Goal: Task Accomplishment & Management: Complete application form

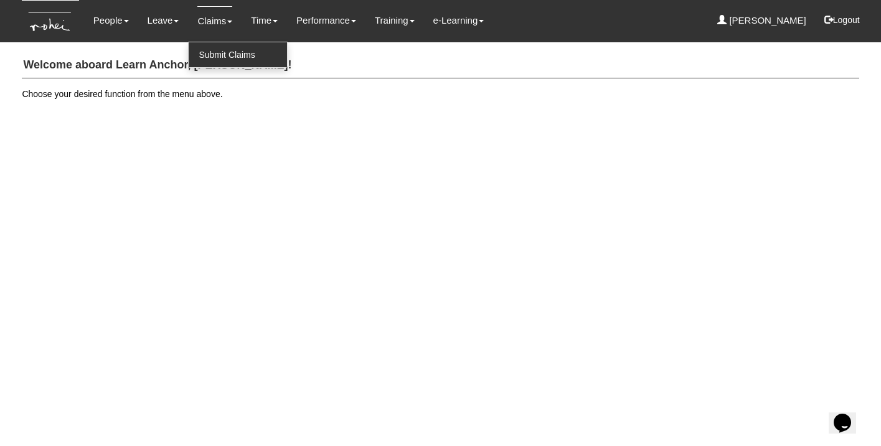
click at [221, 58] on link "Submit Claims" at bounding box center [238, 54] width 98 height 25
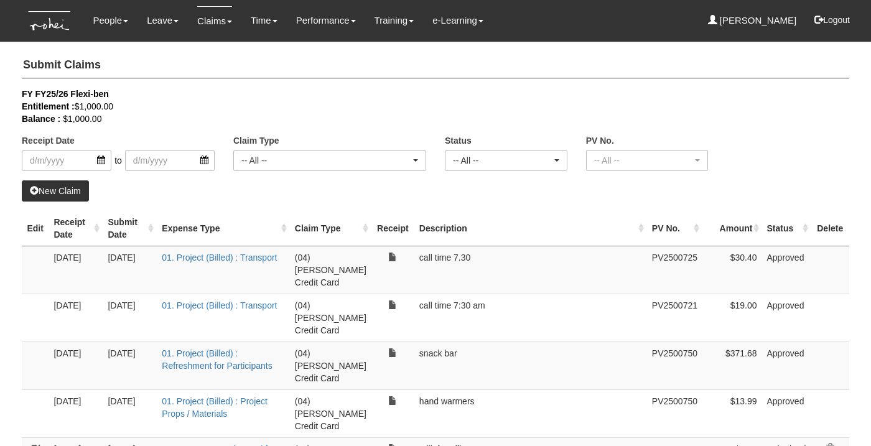
select select "50"
click at [51, 184] on link "New Claim" at bounding box center [55, 190] width 67 height 21
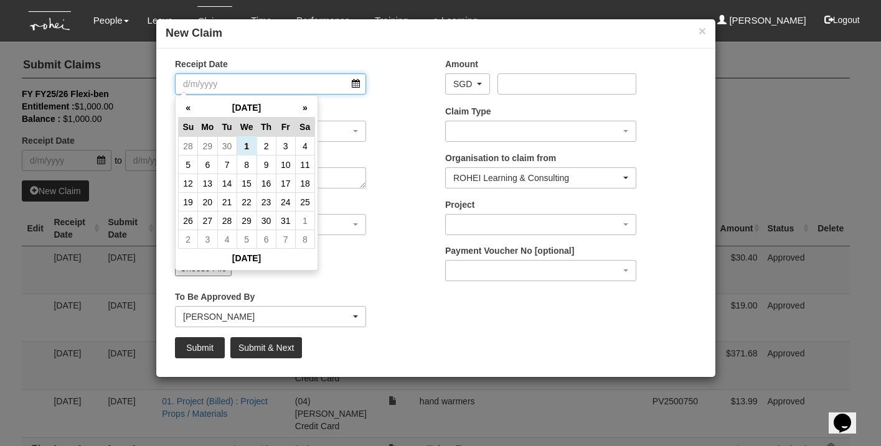
click at [271, 85] on input "Receipt Date" at bounding box center [270, 83] width 191 height 21
click at [267, 146] on td "2" at bounding box center [265, 146] width 19 height 19
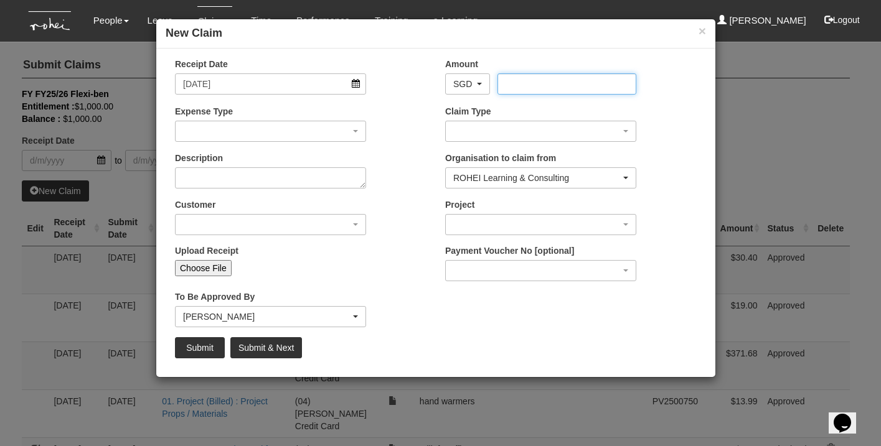
click at [530, 85] on input "Amount" at bounding box center [566, 83] width 138 height 21
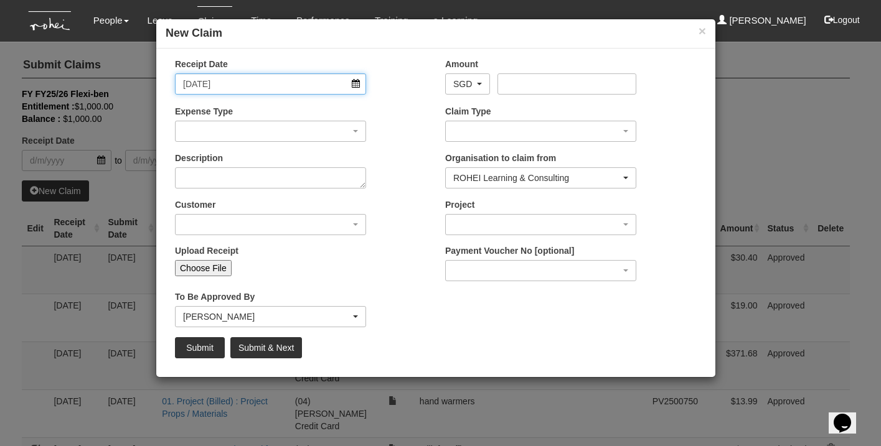
click at [350, 82] on input "[DATE]" at bounding box center [270, 83] width 191 height 21
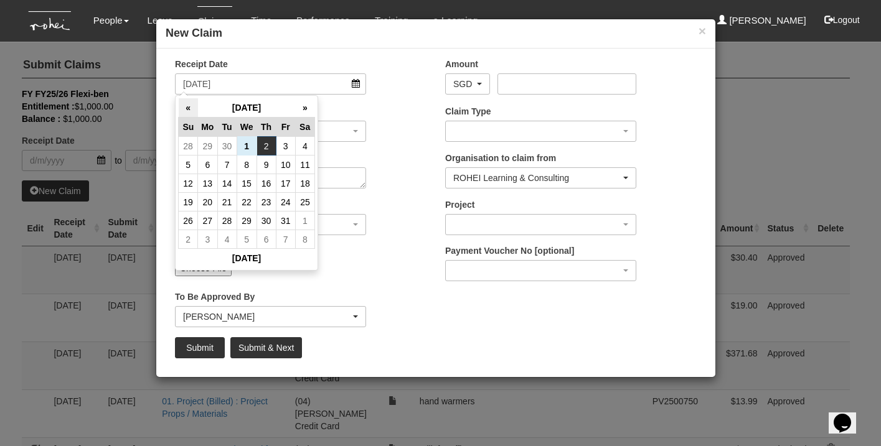
click at [187, 110] on th "«" at bounding box center [188, 107] width 19 height 19
click at [253, 197] on td "24" at bounding box center [246, 202] width 20 height 19
type input "[DATE]"
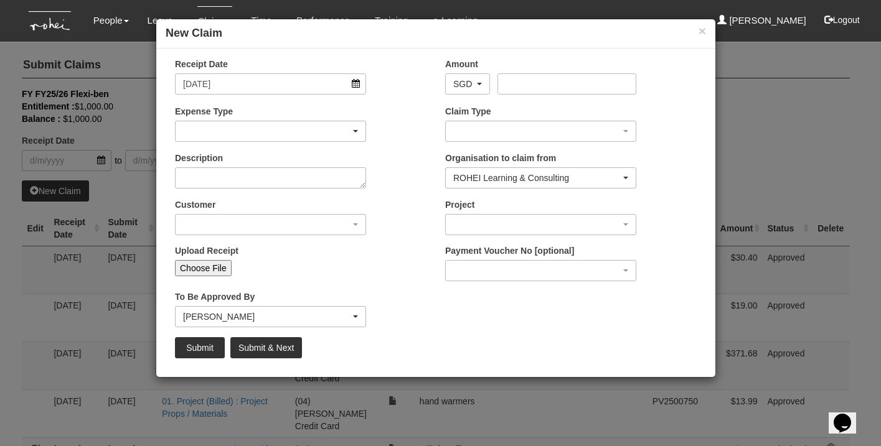
click at [214, 130] on div "button" at bounding box center [270, 131] width 190 height 20
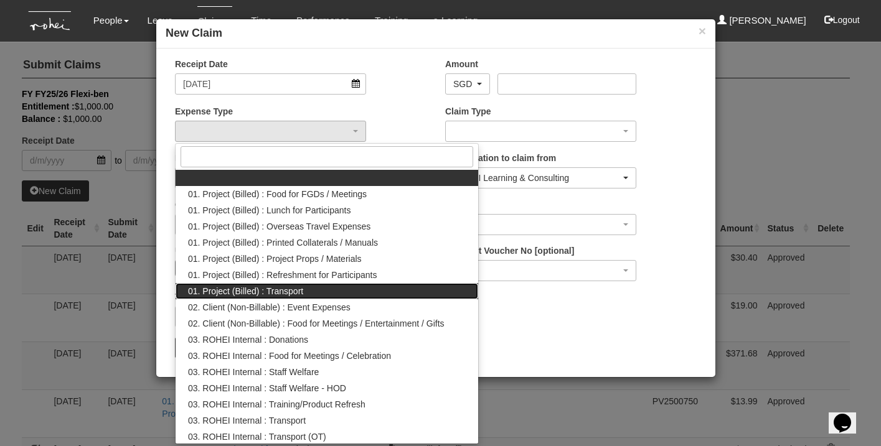
click at [330, 293] on link "01. Project (Billed) : Transport" at bounding box center [326, 291] width 302 height 16
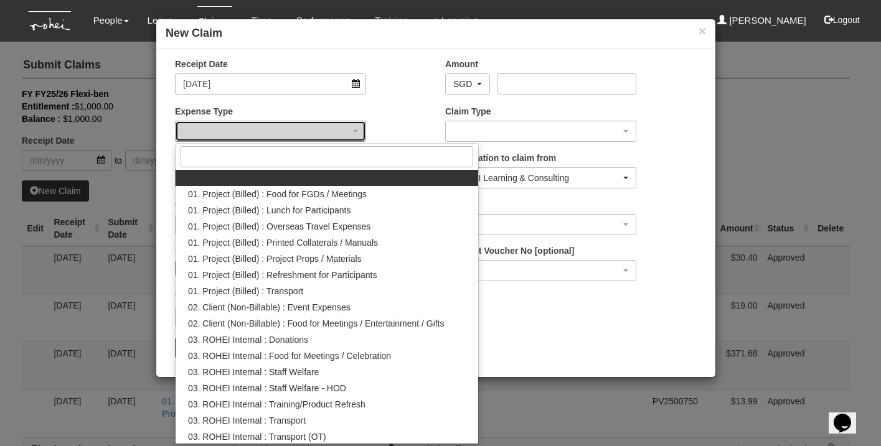
select select "135"
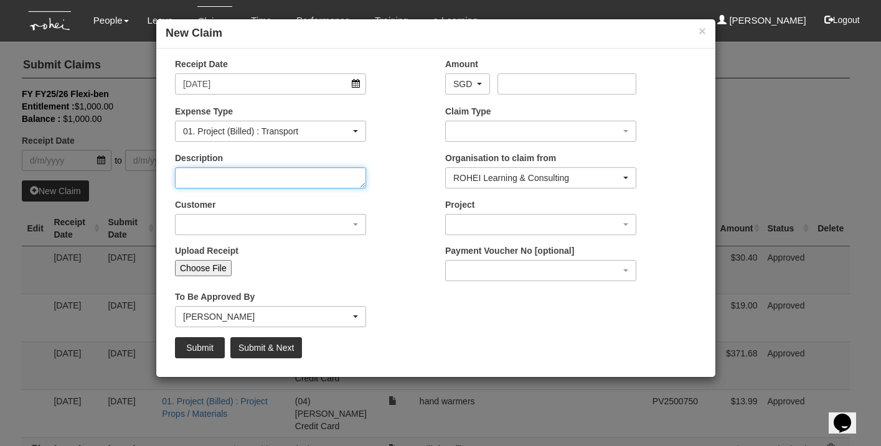
click at [274, 182] on textarea "Description" at bounding box center [270, 177] width 191 height 21
type textarea "h"
type textarea "office to home (bringing home to logistics for NUHS)"
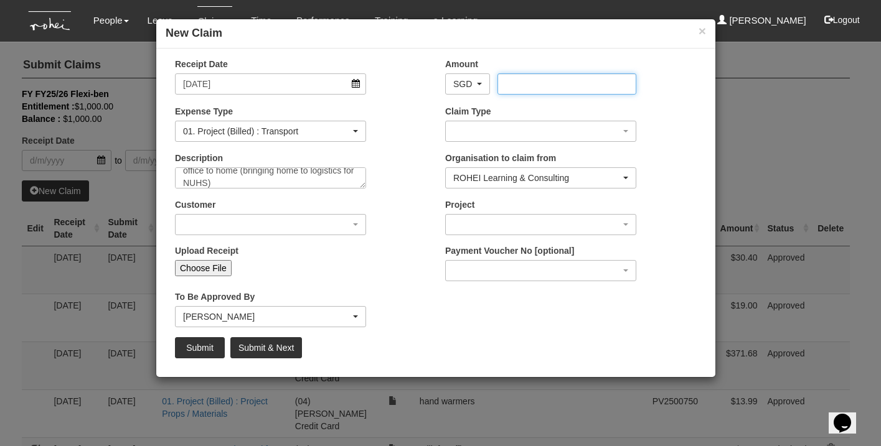
click at [564, 77] on input "Amount" at bounding box center [566, 83] width 138 height 21
click at [212, 267] on input "Choose File" at bounding box center [203, 268] width 57 height 16
type input "C:\fakepath\26.40 nuhs [DATE].pdf"
type input "Choose Another File"
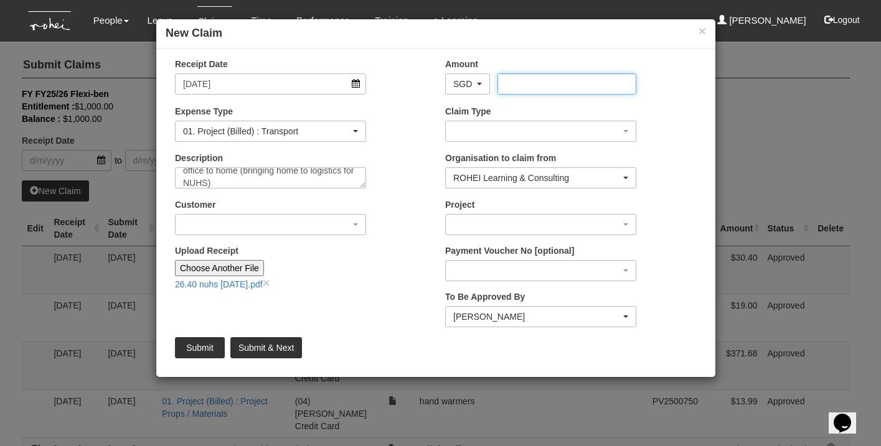
click at [512, 83] on input "Amount" at bounding box center [566, 83] width 138 height 21
type input "26.40"
click at [348, 230] on div "button" at bounding box center [270, 225] width 190 height 20
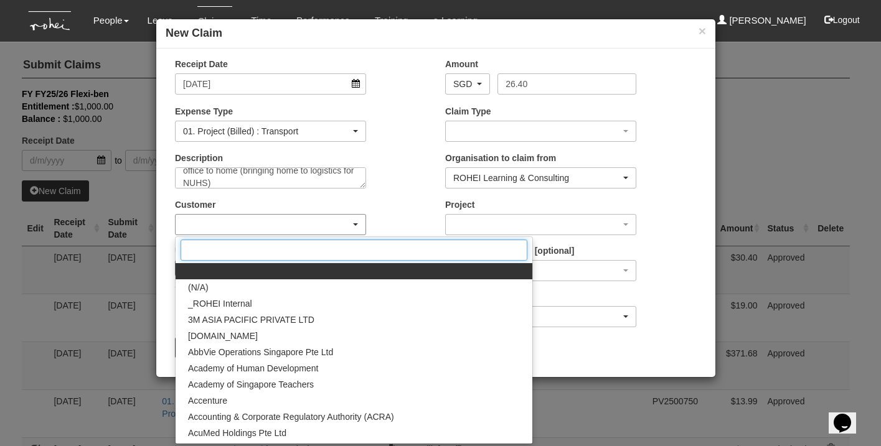
type input "r"
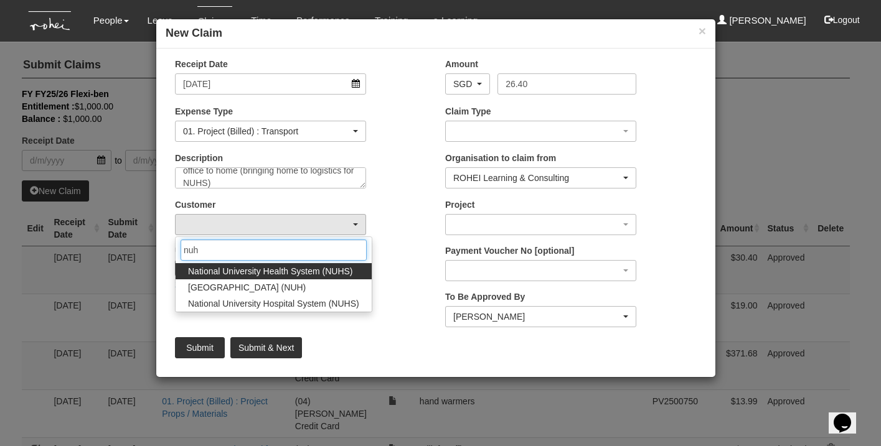
type input "nuh"
click at [307, 269] on span "National University Health System (NUHS)" at bounding box center [270, 271] width 165 height 12
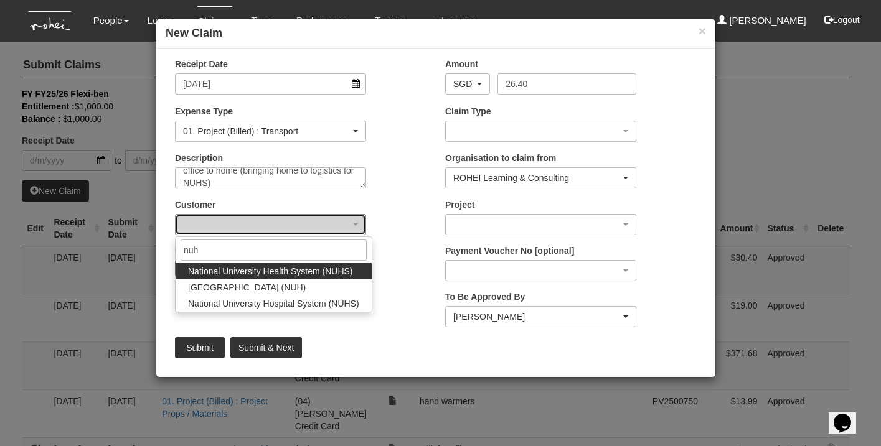
select select "606"
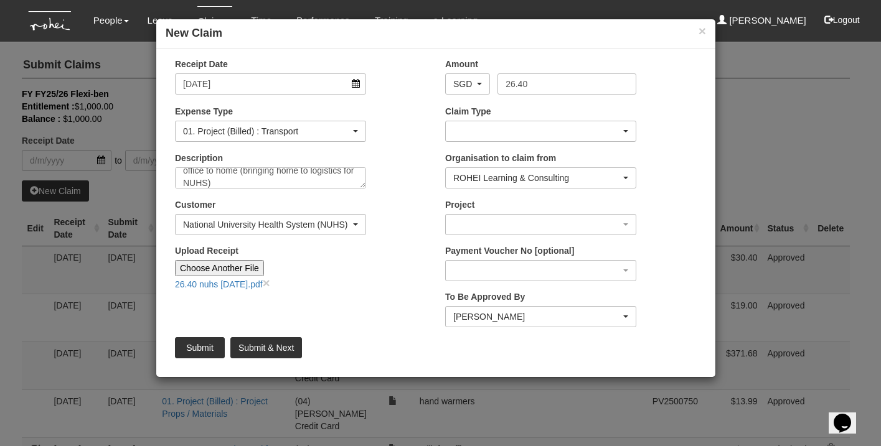
click at [499, 133] on div "button" at bounding box center [541, 131] width 190 height 20
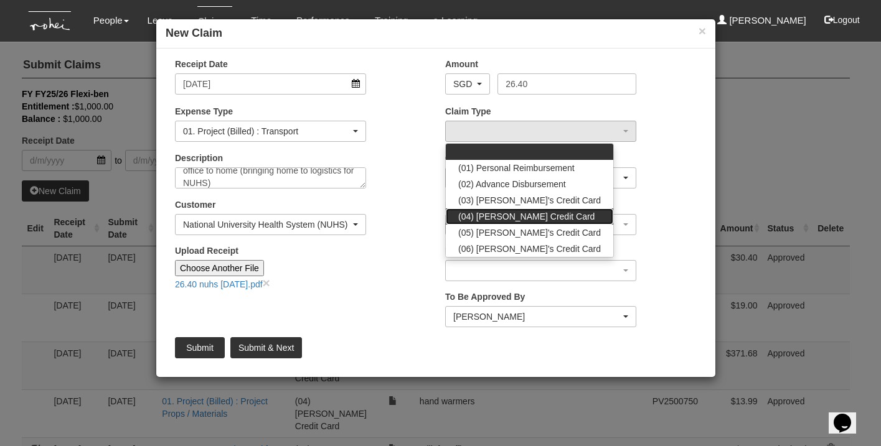
click at [533, 211] on span "(04) [PERSON_NAME] Credit Card" at bounding box center [526, 216] width 136 height 12
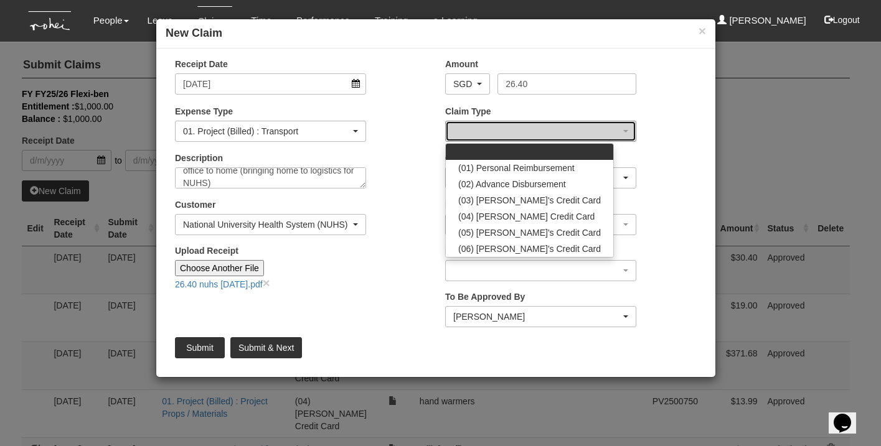
select select "16"
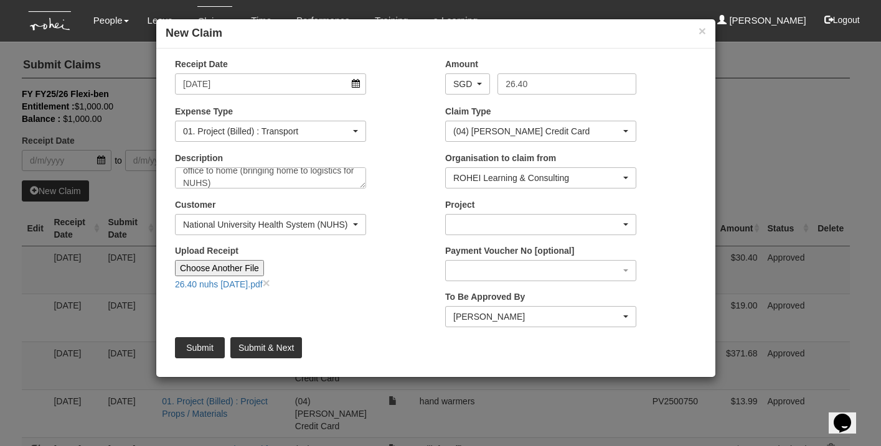
click at [490, 225] on div "button" at bounding box center [541, 225] width 190 height 20
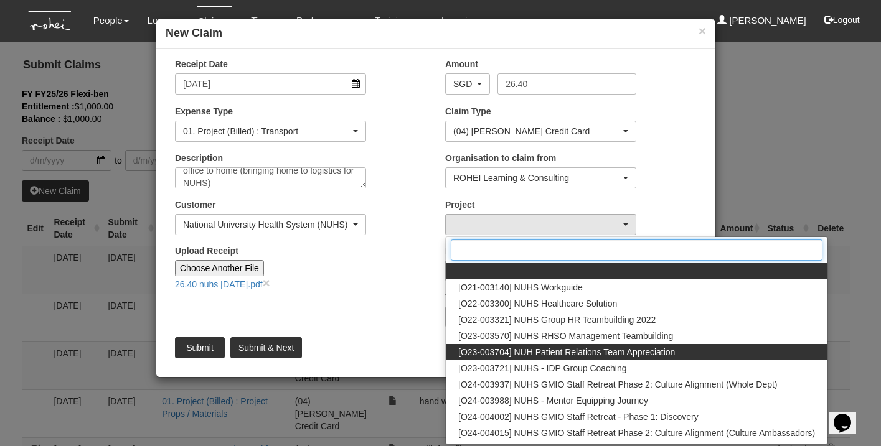
scroll to position [24, 0]
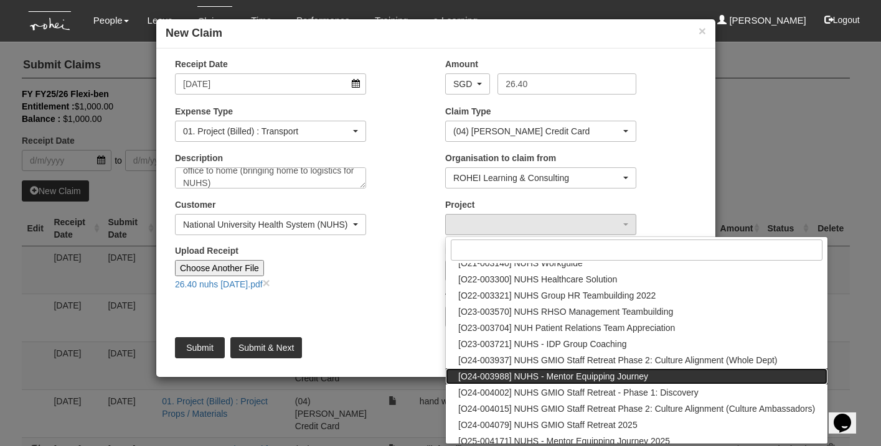
click at [578, 373] on span "[O24-003988] NUHS - Mentor Equipping Journey" at bounding box center [553, 376] width 190 height 12
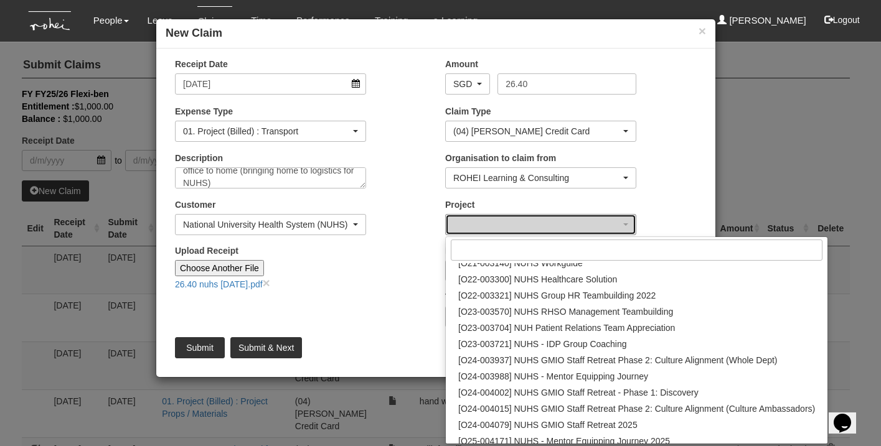
select select "2632"
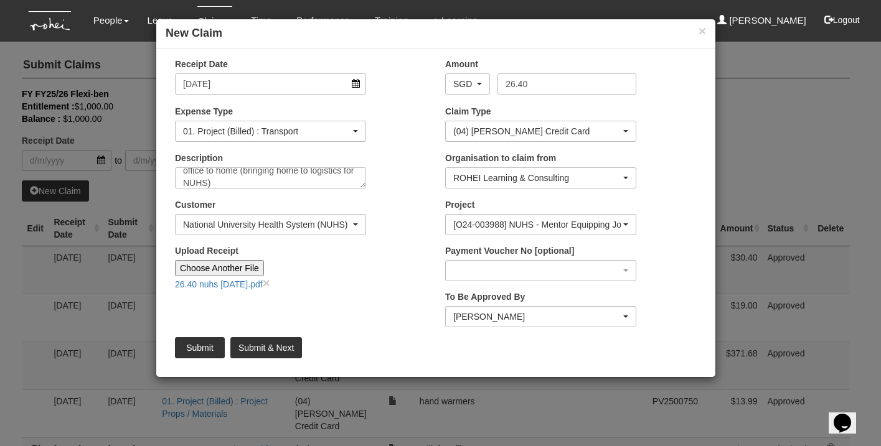
click at [530, 316] on div "[PERSON_NAME]" at bounding box center [536, 317] width 167 height 12
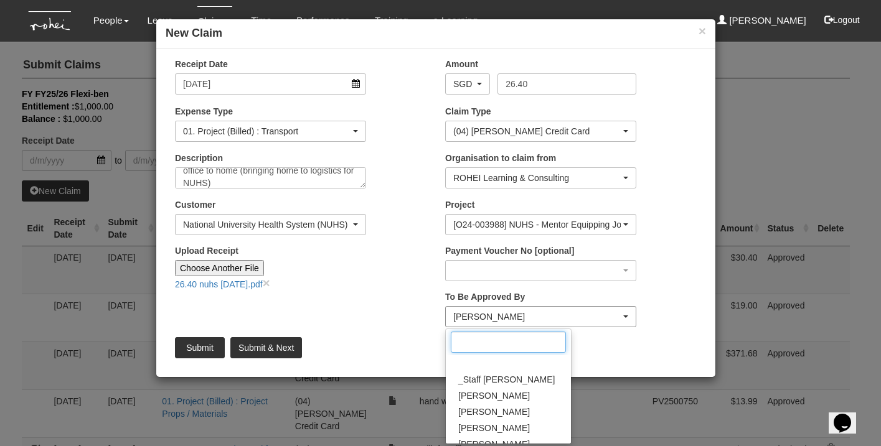
scroll to position [255, 0]
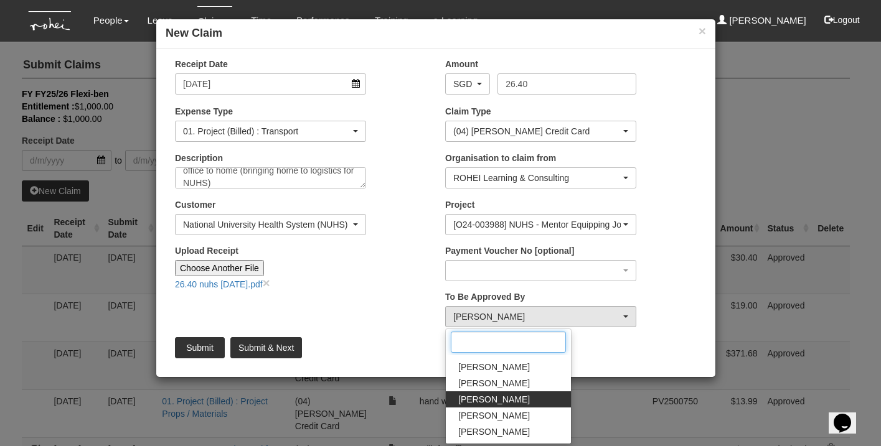
click at [500, 344] on input "Search" at bounding box center [508, 342] width 115 height 21
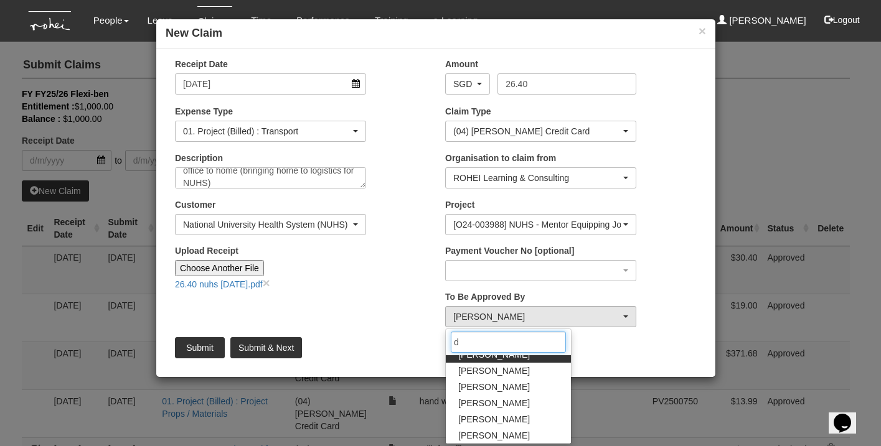
scroll to position [0, 0]
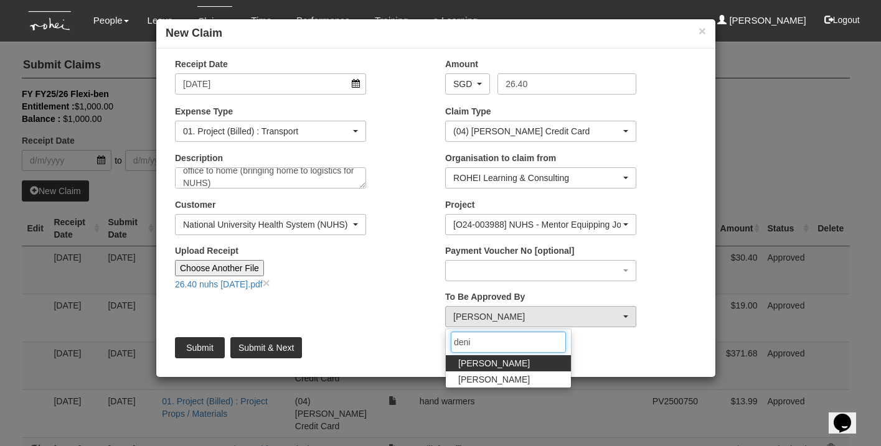
type input "[PERSON_NAME]"
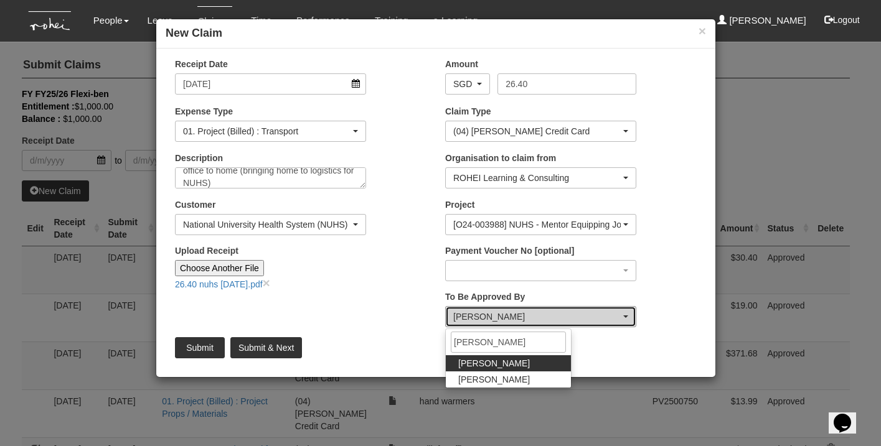
select select "1ae40e68-5a0c-4d70-b50e-45a4e5a72252"
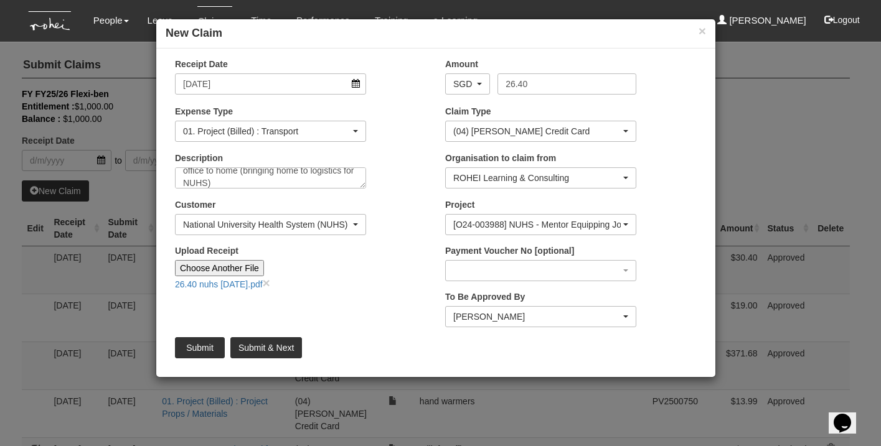
click at [286, 344] on input "Submit & Next" at bounding box center [266, 347] width 72 height 21
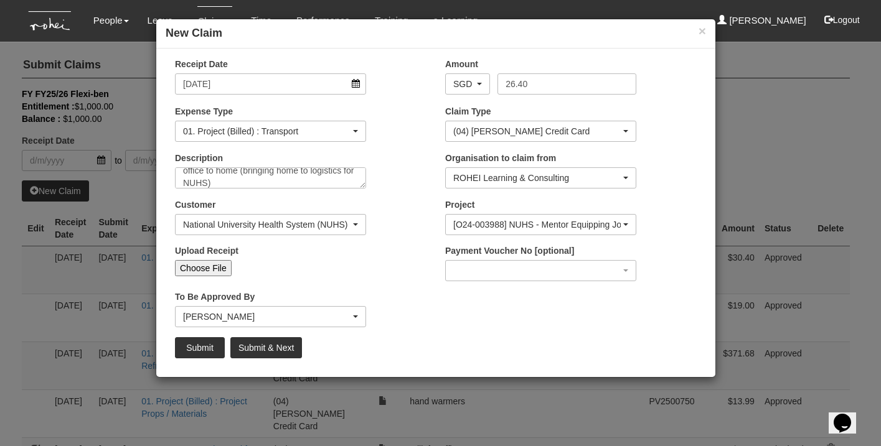
type input "Choose File"
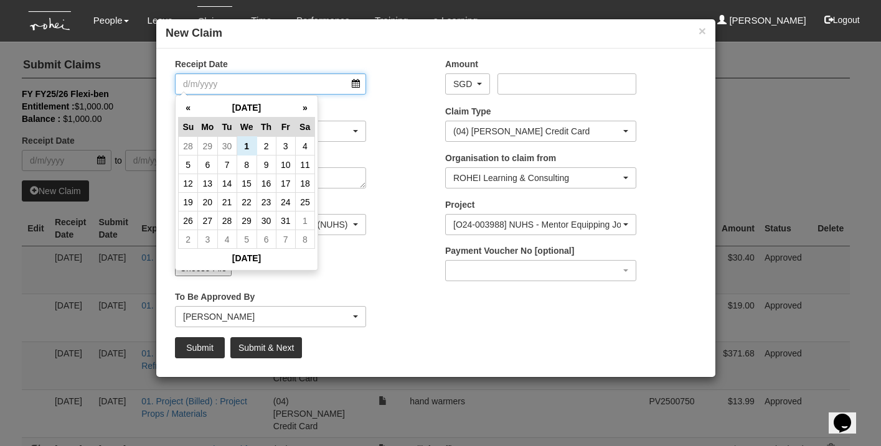
click at [350, 84] on input "Receipt Date" at bounding box center [270, 83] width 191 height 21
click at [189, 108] on th "«" at bounding box center [188, 107] width 19 height 19
click at [281, 198] on td "26" at bounding box center [285, 202] width 19 height 19
type input "[DATE]"
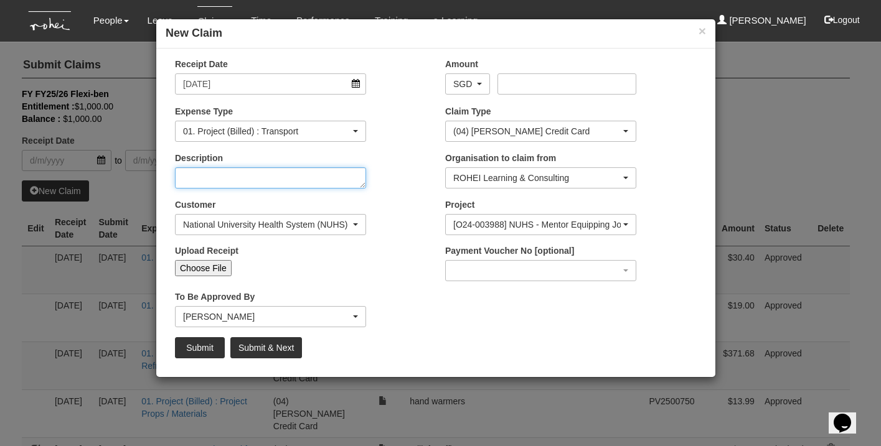
click at [235, 179] on textarea "Description" at bounding box center [270, 177] width 191 height 21
type textarea "home to NUHS"
select select "50"
type textarea "home to NUHS"
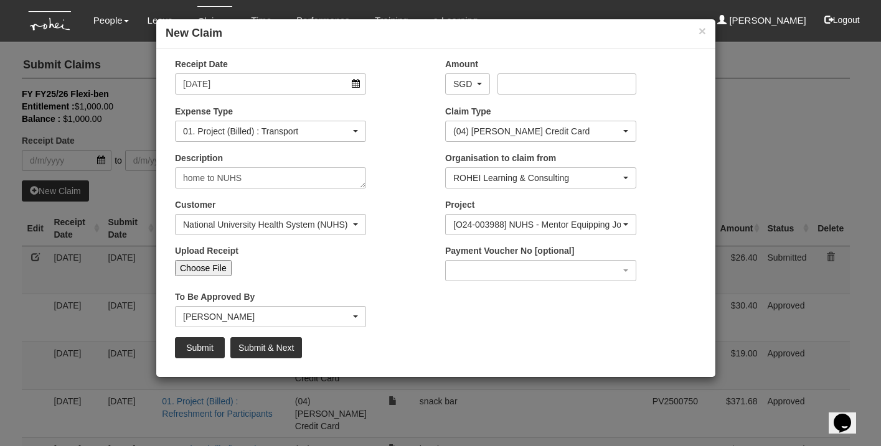
click at [203, 272] on input "Choose File" at bounding box center [203, 268] width 57 height 16
type input "C:\fakepath\32.60 [DATE] home to nuhs.pdf"
type input "Choose Another File"
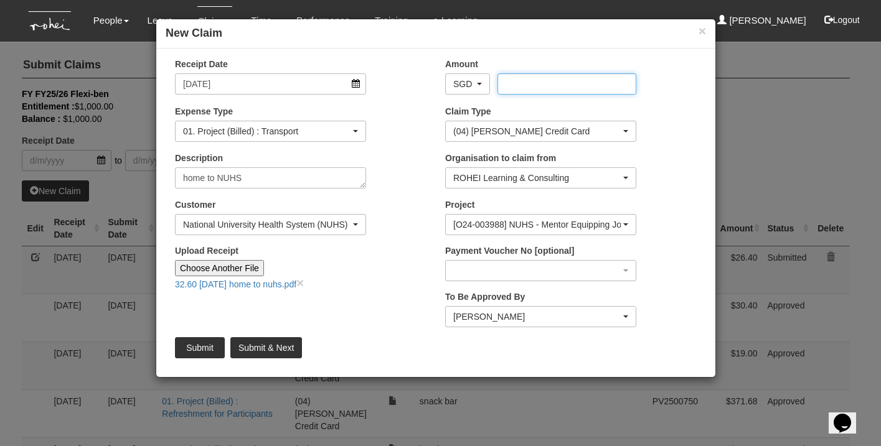
click at [525, 89] on input "Amount" at bounding box center [566, 83] width 138 height 21
type input "32"
type input "32.60"
click at [278, 345] on input "Submit & Next" at bounding box center [266, 347] width 72 height 21
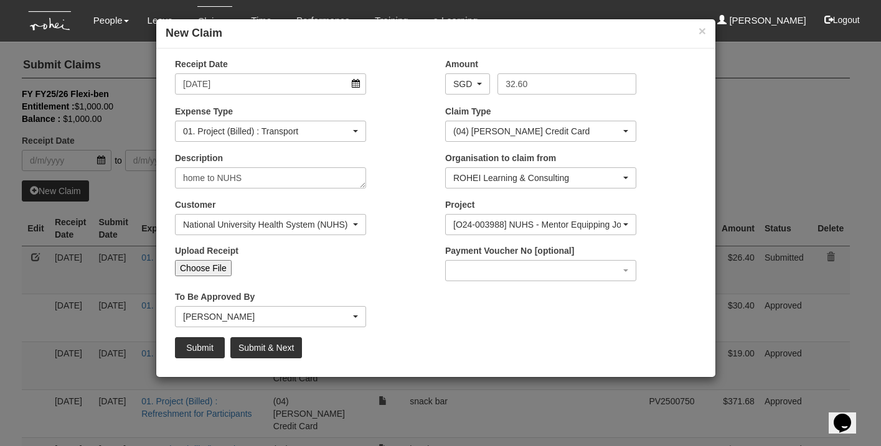
type input "Choose File"
click at [274, 88] on input "Receipt Date" at bounding box center [270, 83] width 191 height 21
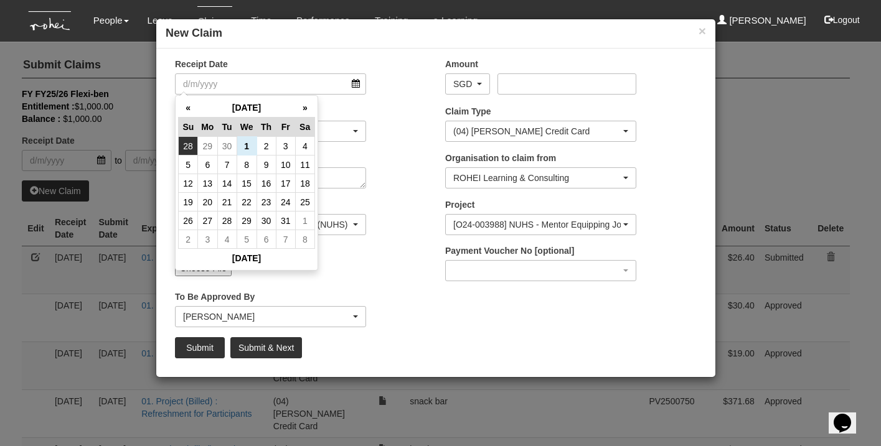
click at [194, 137] on td "28" at bounding box center [188, 146] width 19 height 19
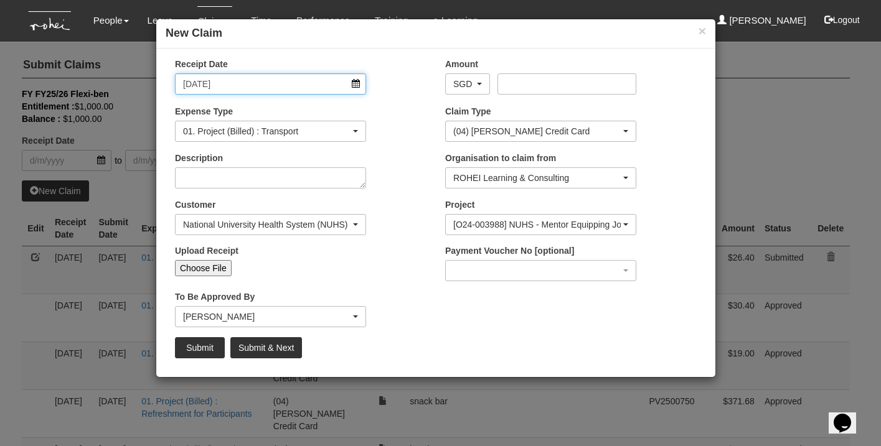
click at [313, 88] on input "[DATE]" at bounding box center [270, 83] width 191 height 21
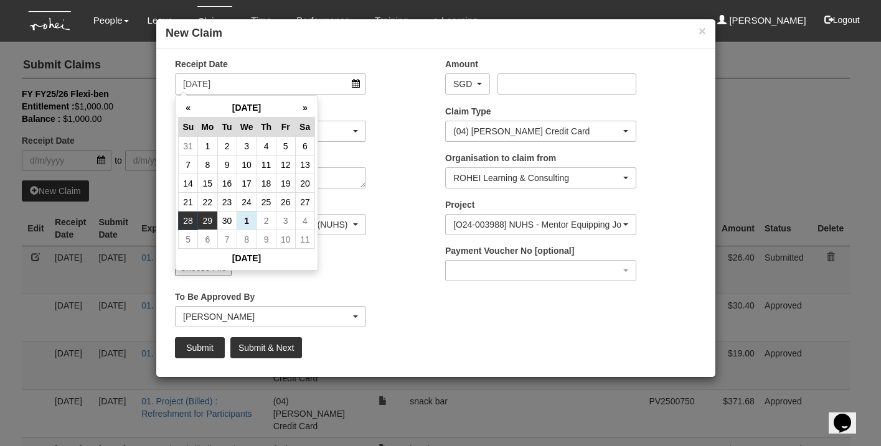
click at [209, 221] on td "29" at bounding box center [207, 221] width 19 height 19
type input "[DATE]"
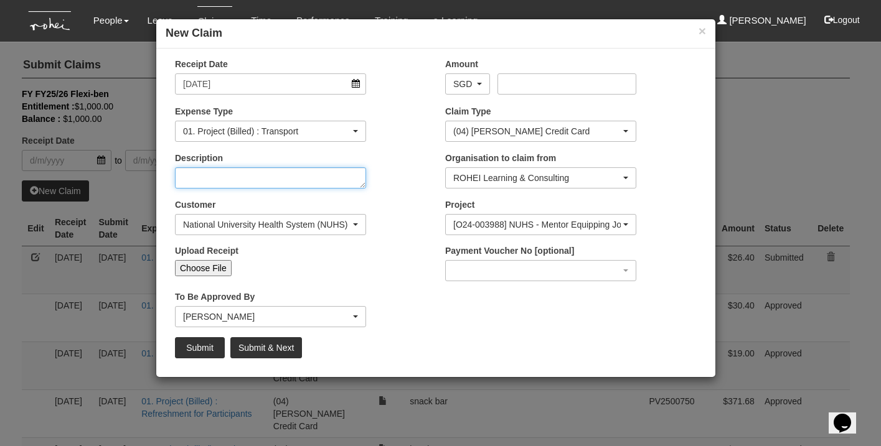
click at [246, 184] on textarea "Description" at bounding box center [270, 177] width 191 height 21
type textarea "home to GAIA"
select select "50"
type textarea "home to GAIA"
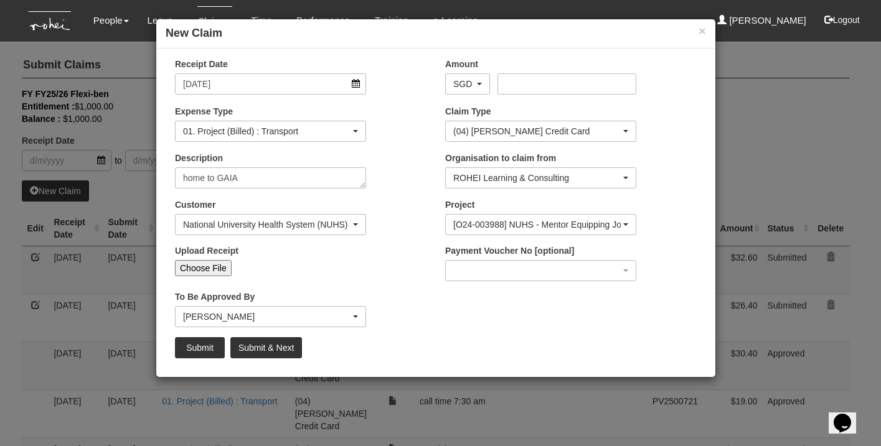
click at [295, 317] on div "[PERSON_NAME]" at bounding box center [266, 317] width 167 height 12
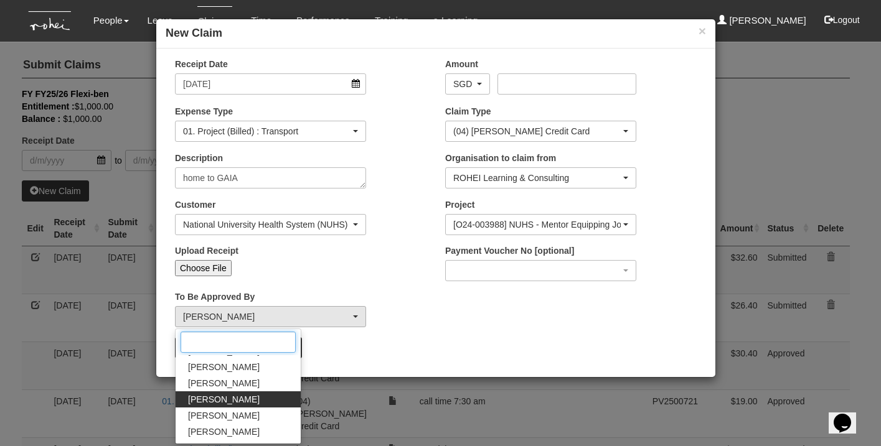
click at [243, 345] on input "Search" at bounding box center [237, 342] width 115 height 21
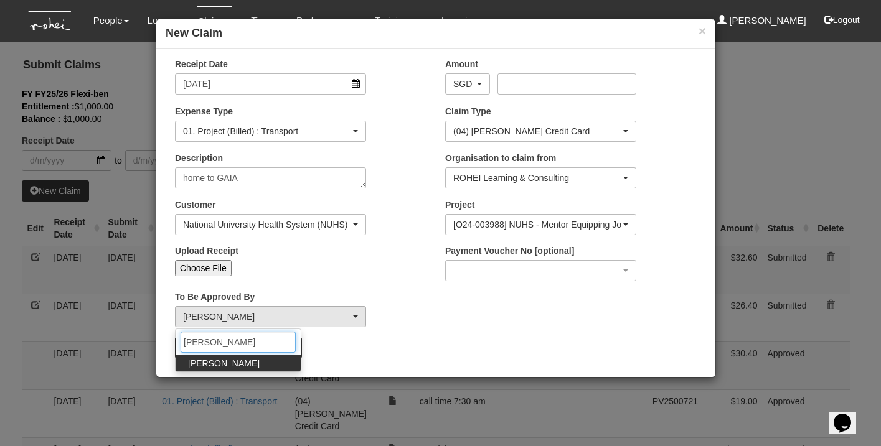
type input "[PERSON_NAME]"
drag, startPoint x: 242, startPoint y: 344, endPoint x: 248, endPoint y: 361, distance: 17.9
click at [248, 361] on link "[PERSON_NAME]" at bounding box center [237, 363] width 125 height 16
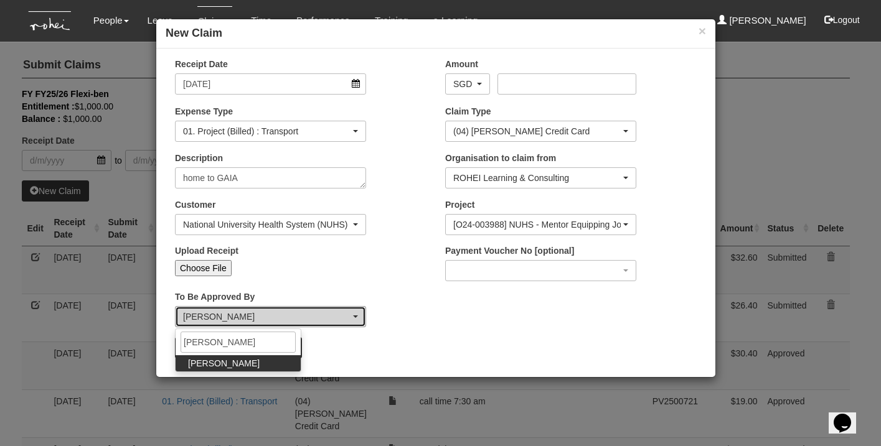
select select "bab5243c-beed-41fc-b362-49a7e6e66dc1"
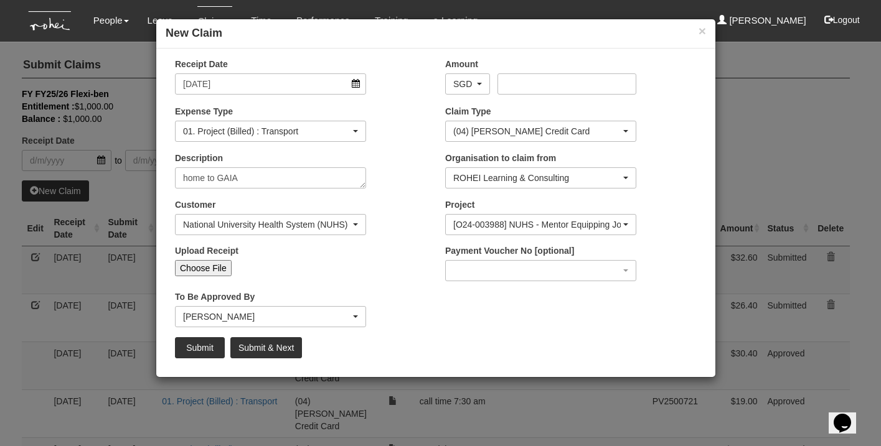
click at [207, 263] on input "Choose File" at bounding box center [203, 268] width 57 height 16
type input "C:\fakepath\24.80 [DATE] home to GAIA.pdf"
type input "Choose Another File"
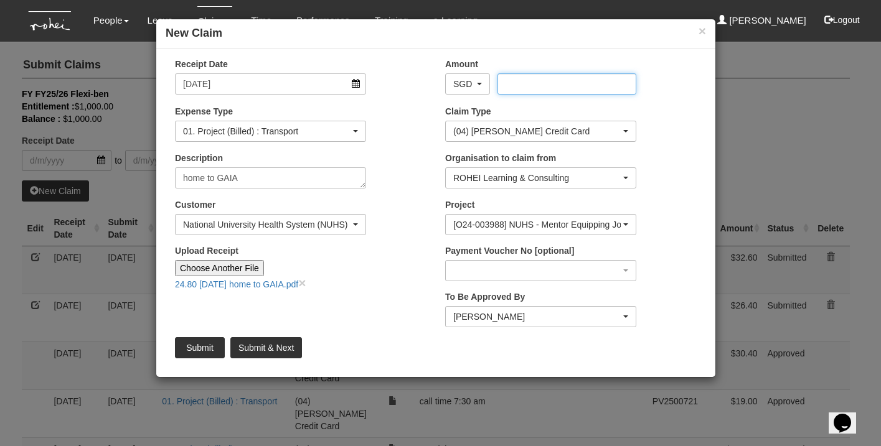
click at [566, 87] on input "Amount" at bounding box center [566, 83] width 138 height 21
type input "24.8"
type input "24.80"
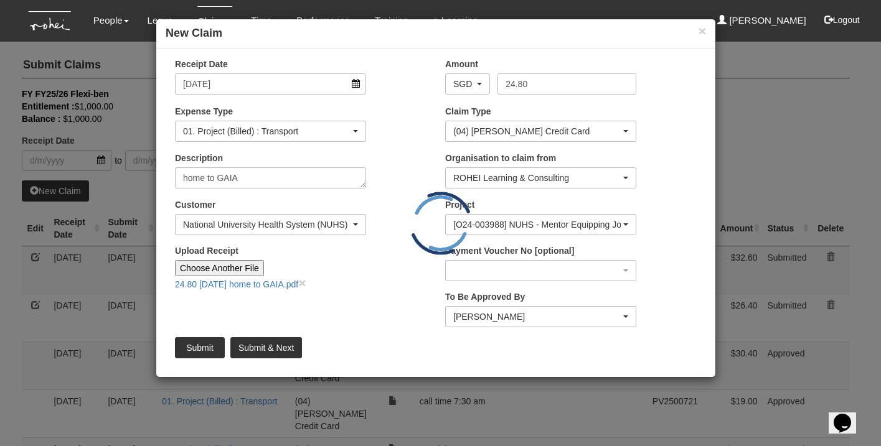
click at [322, 223] on div "National University Health System (NUHS)" at bounding box center [266, 224] width 167 height 12
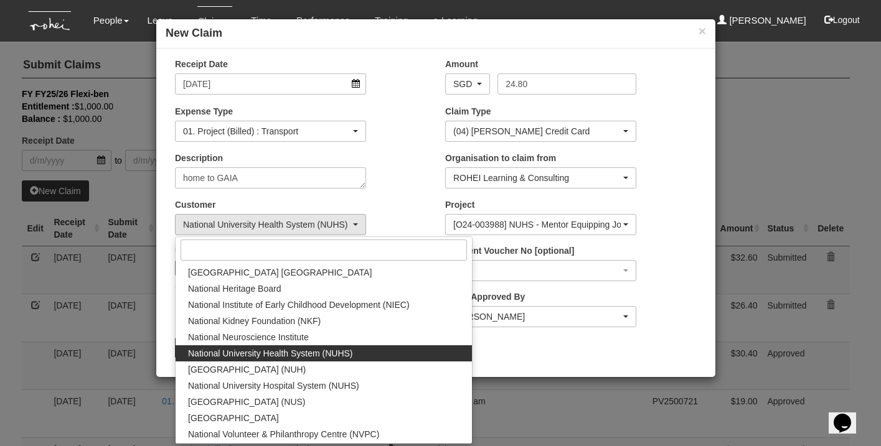
click at [309, 238] on div at bounding box center [323, 250] width 296 height 26
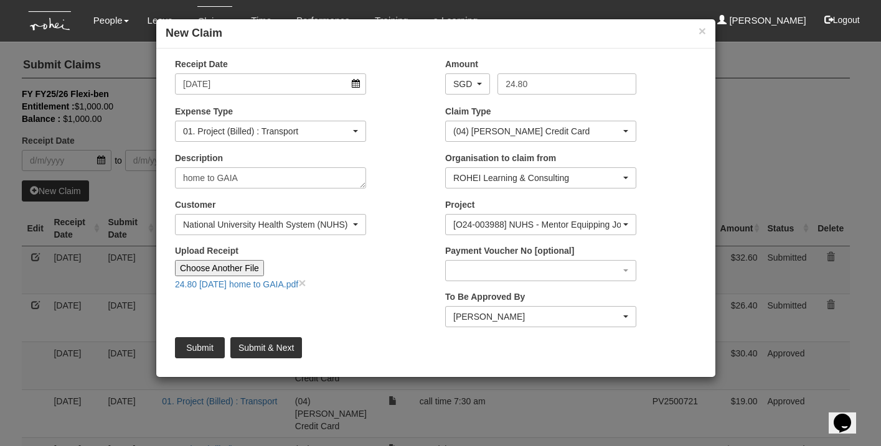
scroll to position [0, 0]
click at [274, 224] on div "National University Health System (NUHS)" at bounding box center [266, 224] width 167 height 12
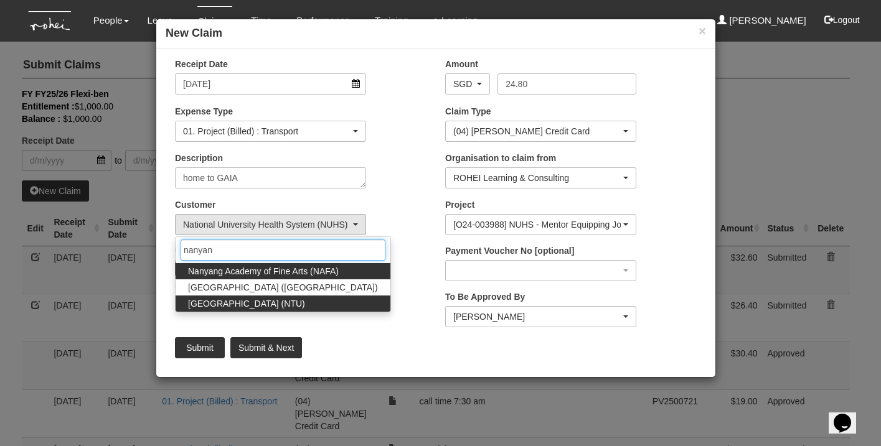
type input "nanyan"
click at [275, 303] on span "[GEOGRAPHIC_DATA] (NTU)" at bounding box center [246, 303] width 117 height 12
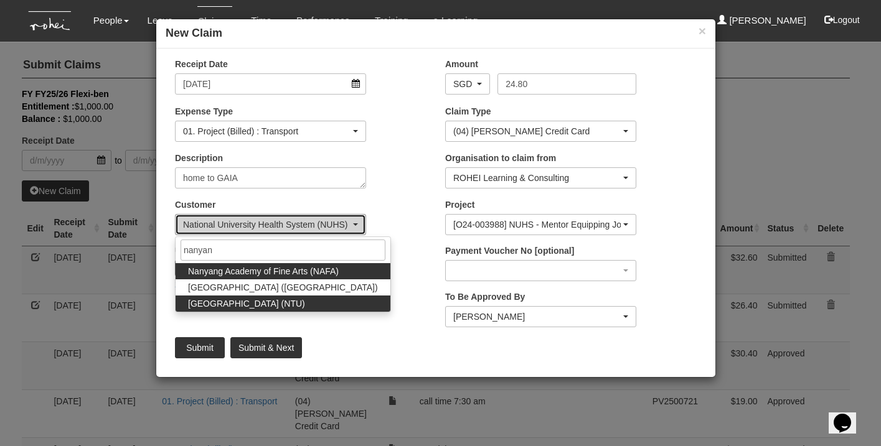
select select "59"
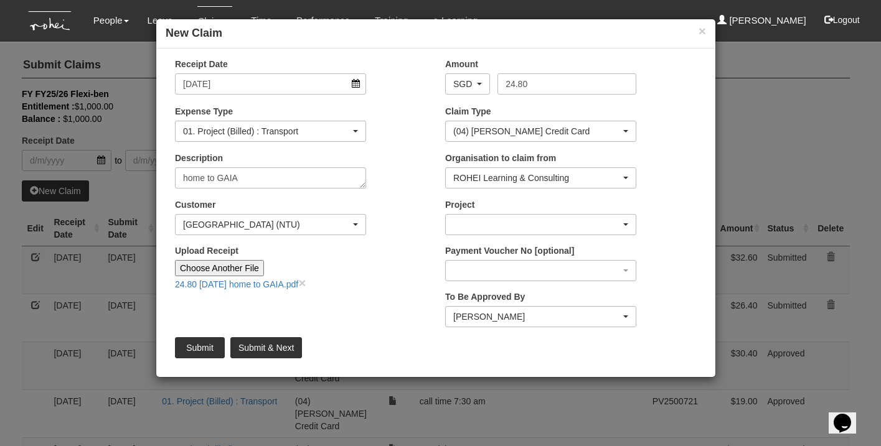
click at [554, 223] on div "button" at bounding box center [541, 225] width 190 height 20
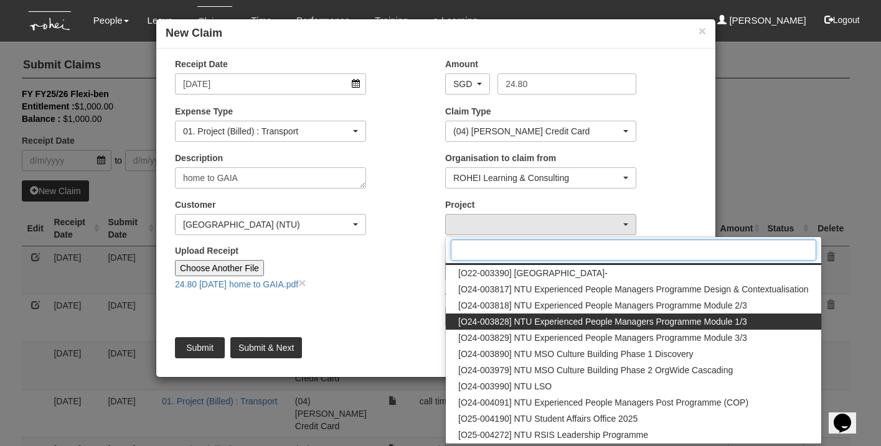
scroll to position [30, 0]
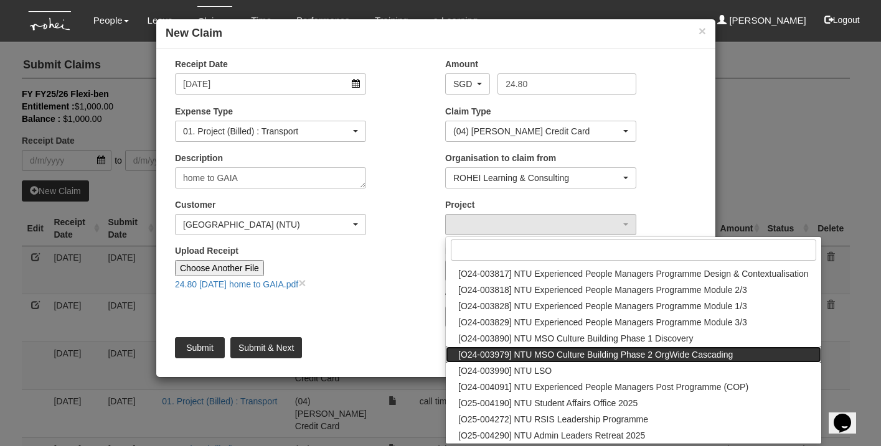
click at [648, 354] on span "[O24-003979] NTU MSO Culture Building Phase 2 OrgWide Cascading" at bounding box center [595, 354] width 274 height 12
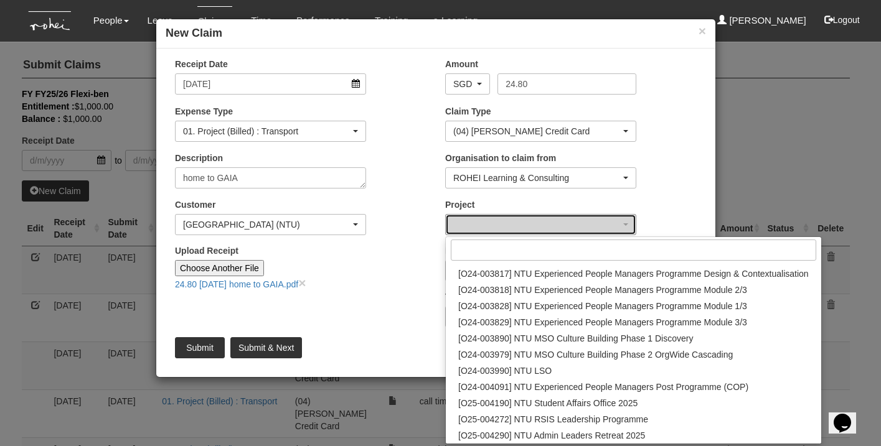
select select "2613"
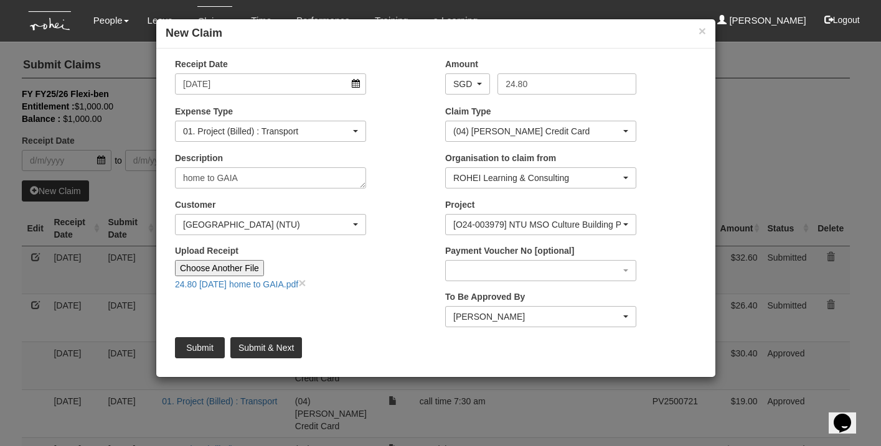
click at [299, 344] on input "Submit & Next" at bounding box center [266, 347] width 72 height 21
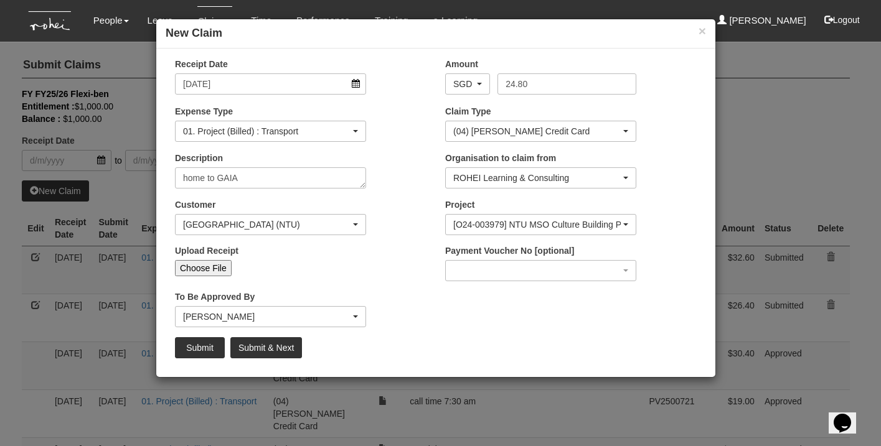
type input "Choose File"
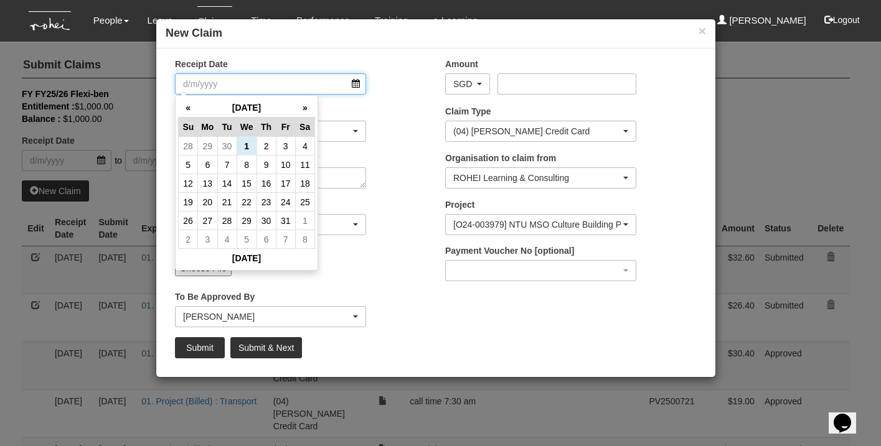
click at [357, 81] on input "Receipt Date" at bounding box center [270, 83] width 191 height 21
click at [210, 141] on td "29" at bounding box center [207, 146] width 19 height 19
type input "[DATE]"
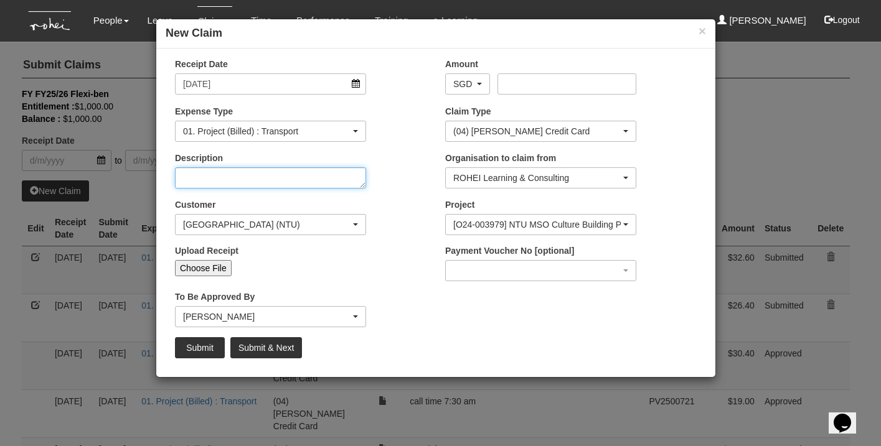
click at [227, 180] on textarea "Description" at bounding box center [270, 177] width 191 height 21
type textarea "gaia to office"
click at [539, 95] on div at bounding box center [531, 95] width 191 height 1
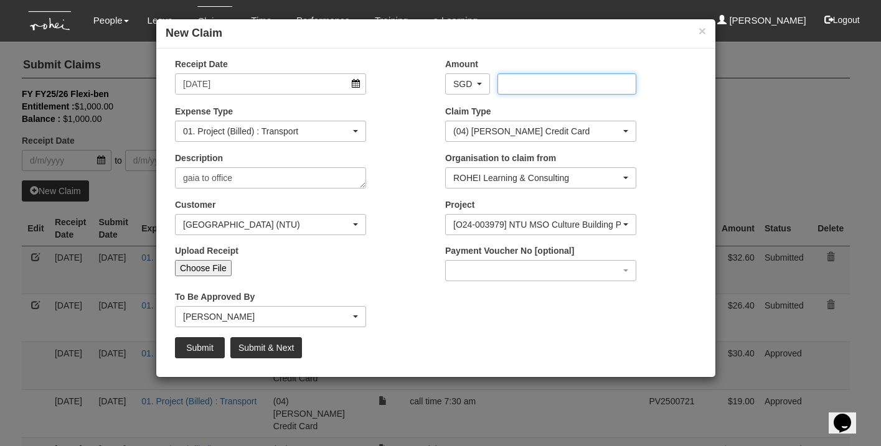
click at [540, 78] on input "Amount" at bounding box center [566, 83] width 138 height 21
click at [213, 264] on input "Choose File" at bounding box center [203, 268] width 57 height 16
select select "50"
type input "C:\fakepath\12.70 [DATE] gaia to office.pdf"
type input "Choose Another File"
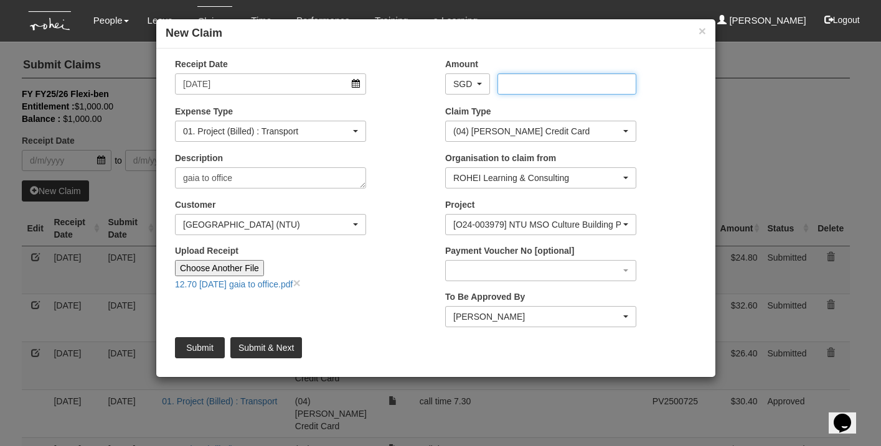
click at [547, 90] on input "Amount" at bounding box center [566, 83] width 138 height 21
type input "12.70"
click at [279, 350] on input "Submit & Next" at bounding box center [266, 347] width 72 height 21
type input "Choose File"
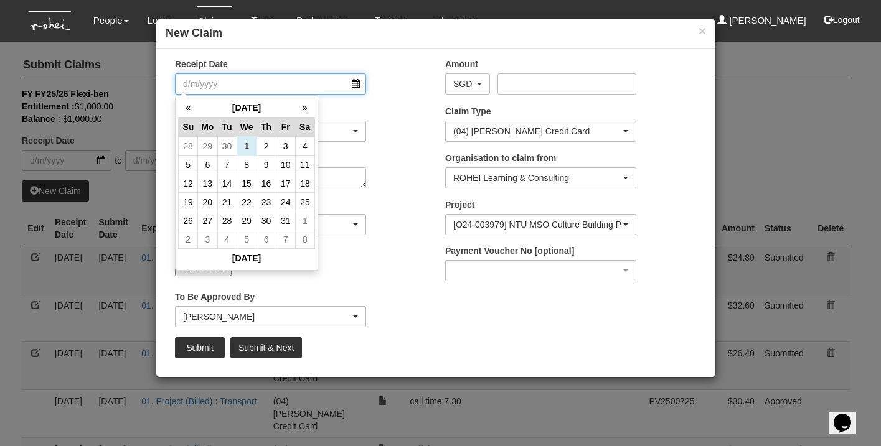
click at [356, 84] on input "Receipt Date" at bounding box center [270, 83] width 191 height 21
click at [188, 109] on th "«" at bounding box center [188, 107] width 19 height 19
click at [285, 206] on td "26" at bounding box center [285, 202] width 19 height 19
type input "[DATE]"
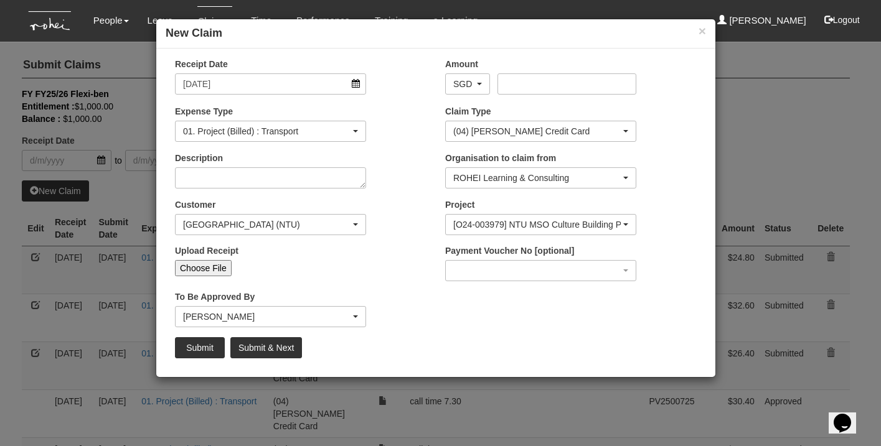
select select "50"
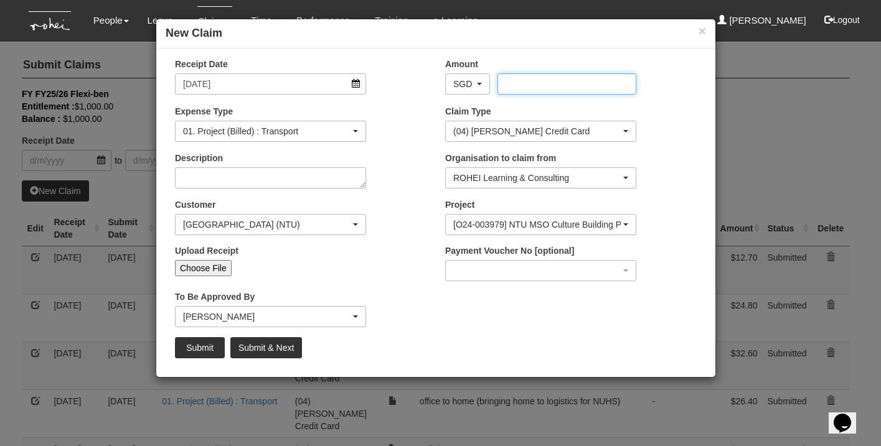
click at [528, 86] on input "Amount" at bounding box center [566, 83] width 138 height 21
type input "29.58"
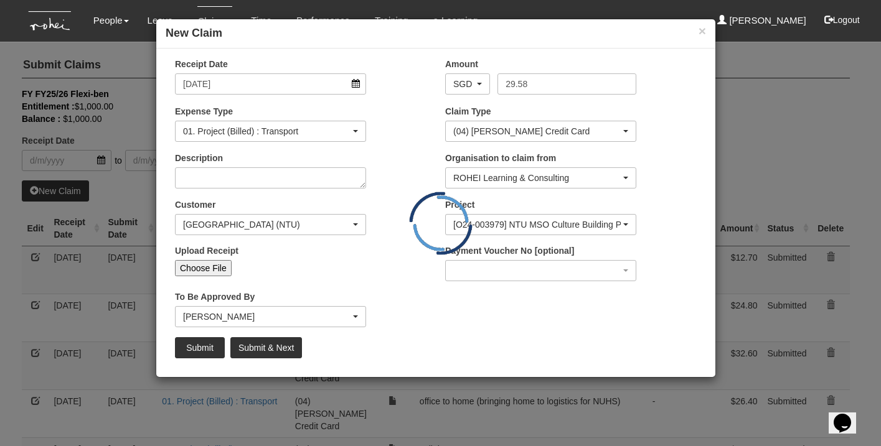
click at [255, 218] on div "[GEOGRAPHIC_DATA] (NTU)" at bounding box center [266, 224] width 167 height 12
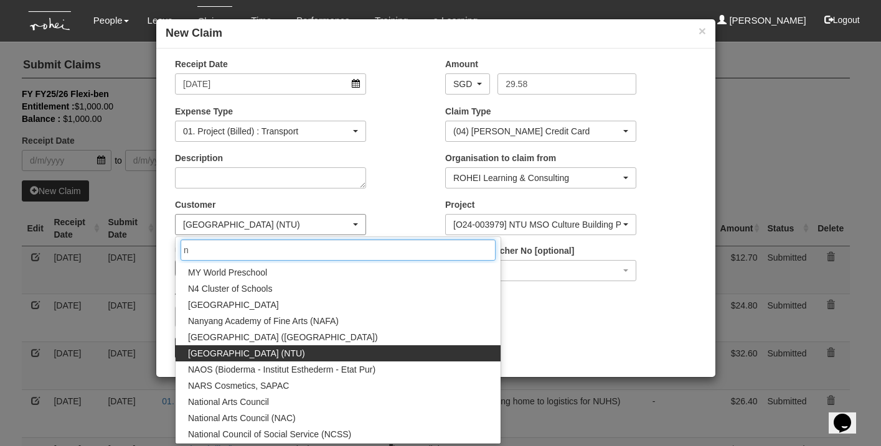
scroll to position [0, 0]
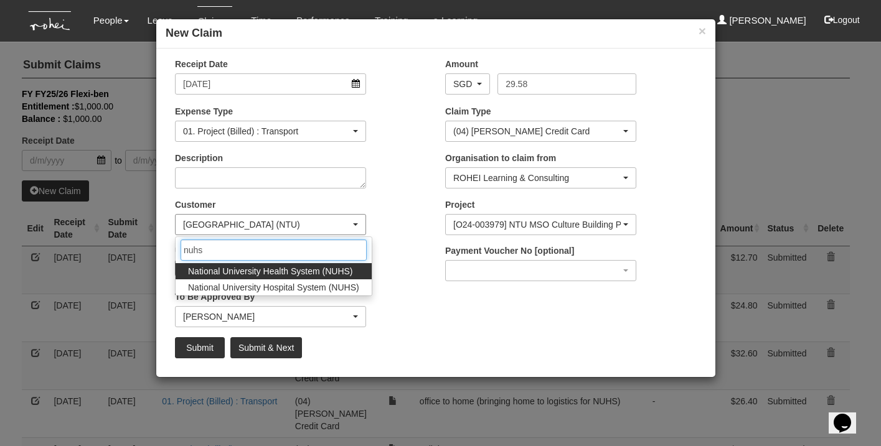
type input "nuts"
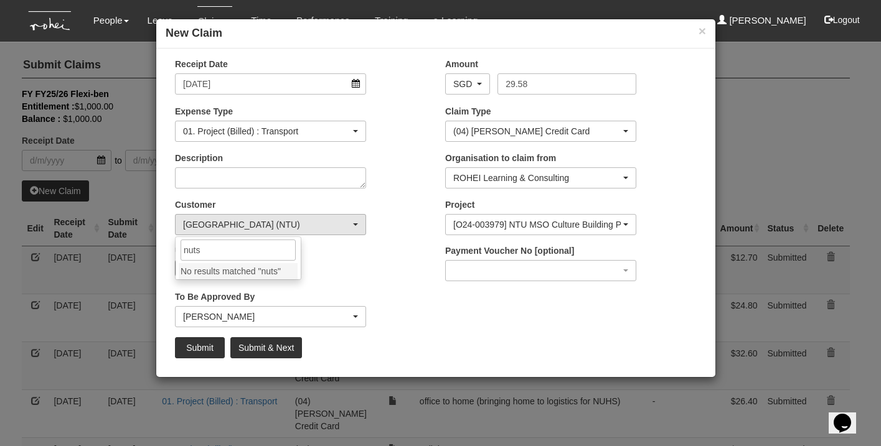
drag, startPoint x: 261, startPoint y: 229, endPoint x: 292, endPoint y: 272, distance: 53.0
click at [292, 272] on input "Upload Receipt" at bounding box center [314, 267] width 165 height 14
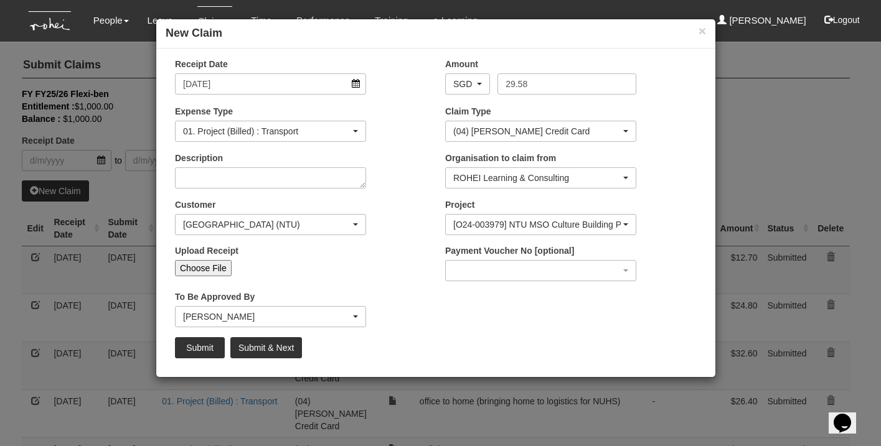
click at [238, 320] on div "[PERSON_NAME]" at bounding box center [266, 317] width 167 height 12
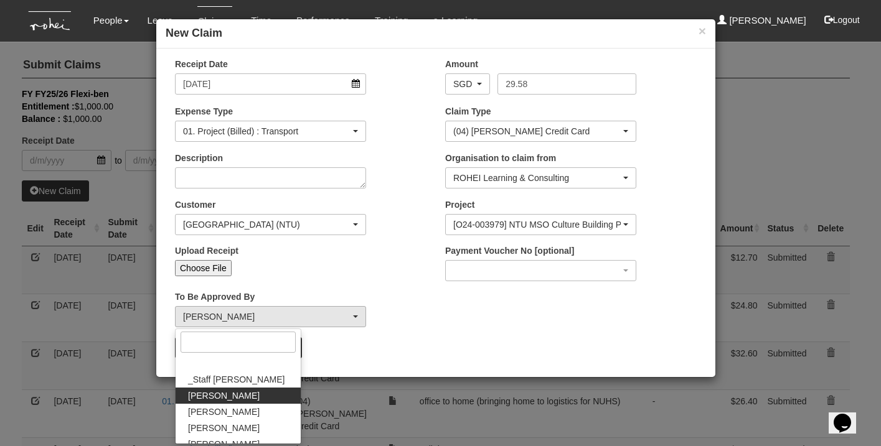
click at [276, 229] on div "[GEOGRAPHIC_DATA] (NTU)" at bounding box center [266, 224] width 167 height 12
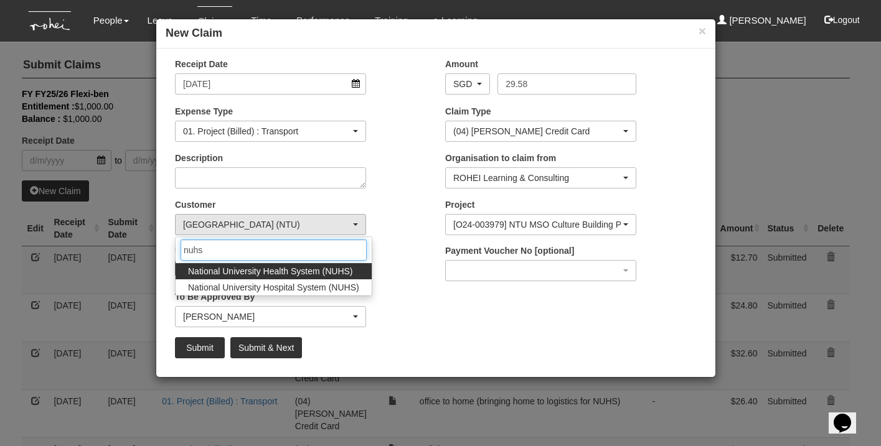
type input "nuhs"
click at [262, 274] on span "National University Health System (NUHS)" at bounding box center [270, 271] width 165 height 12
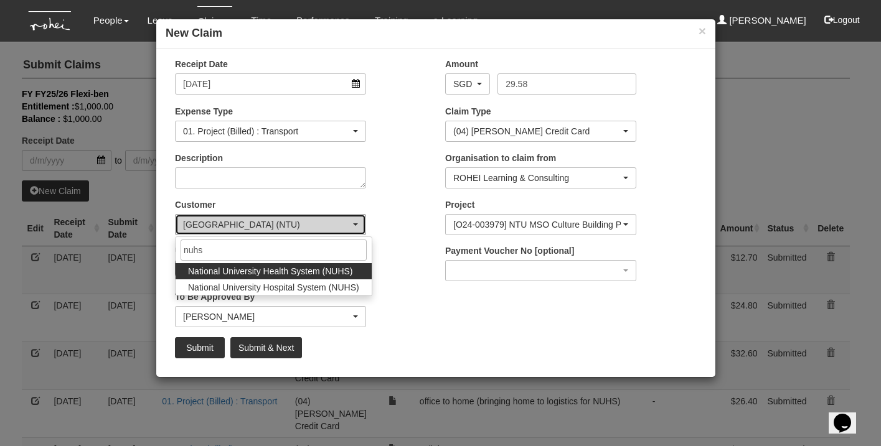
select select "606"
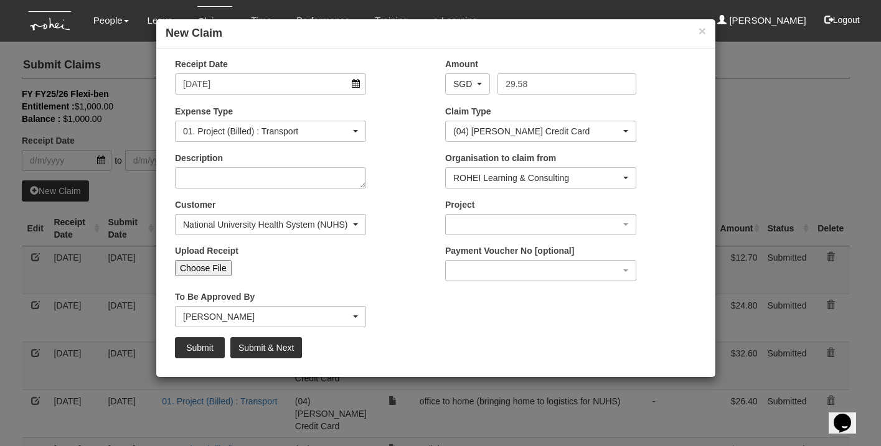
click at [241, 319] on div "[PERSON_NAME]" at bounding box center [266, 317] width 167 height 12
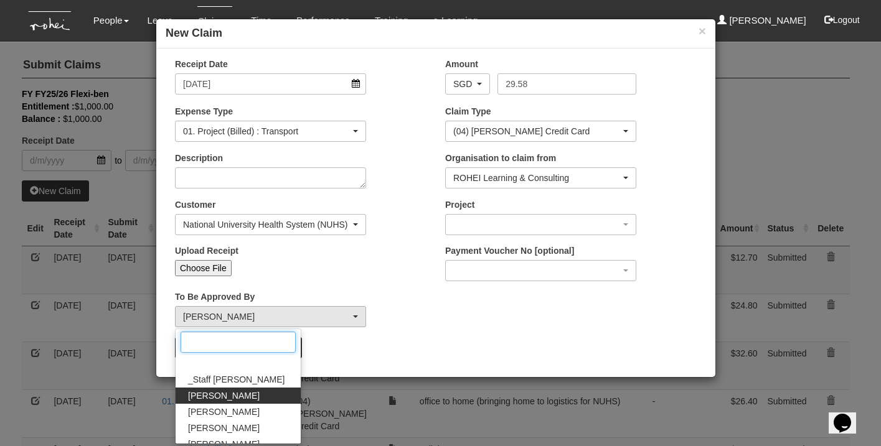
click at [228, 343] on input "Search" at bounding box center [237, 342] width 115 height 21
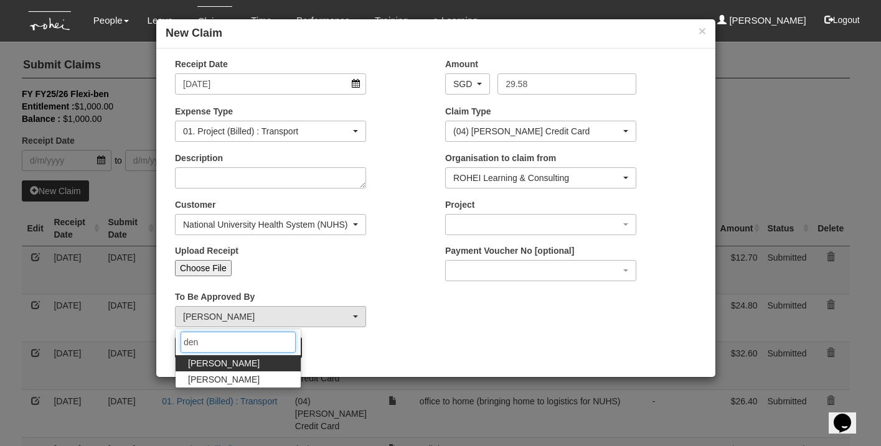
type input "den"
click at [245, 363] on link "[PERSON_NAME]" at bounding box center [237, 363] width 125 height 16
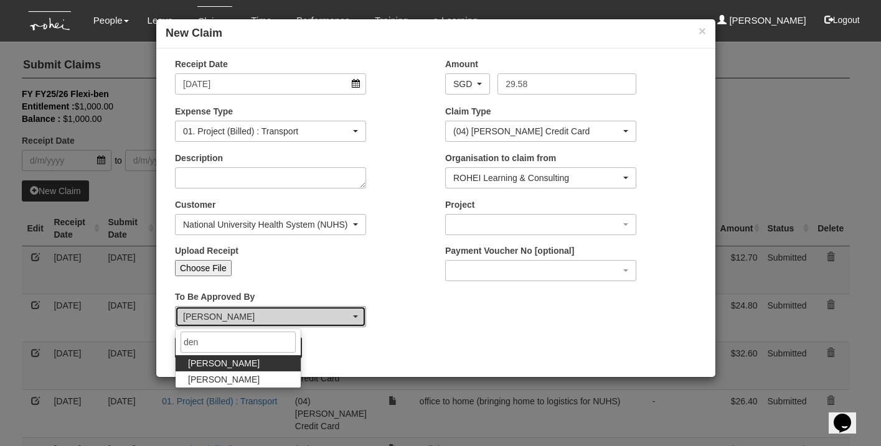
select select "1ae40e68-5a0c-4d70-b50e-45a4e5a72252"
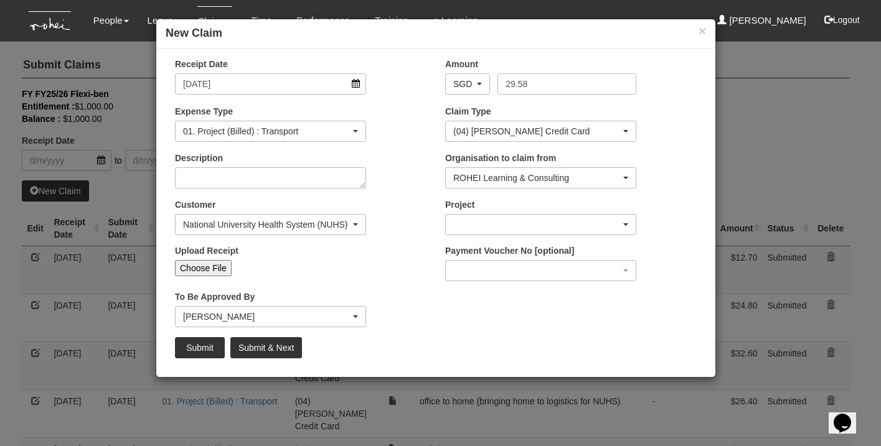
click at [510, 229] on div "button" at bounding box center [541, 225] width 190 height 20
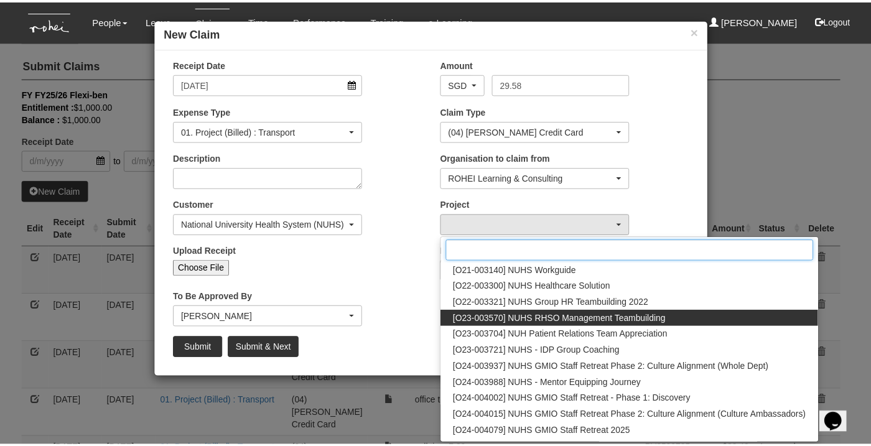
scroll to position [46, 0]
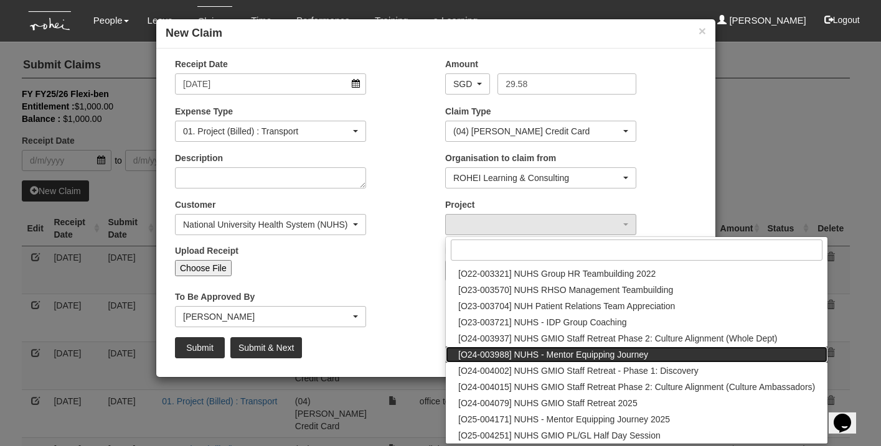
drag, startPoint x: 550, startPoint y: 356, endPoint x: 537, endPoint y: 359, distance: 12.8
click at [549, 356] on span "[O24-003988] NUHS - Mentor Equipping Journey" at bounding box center [553, 354] width 190 height 12
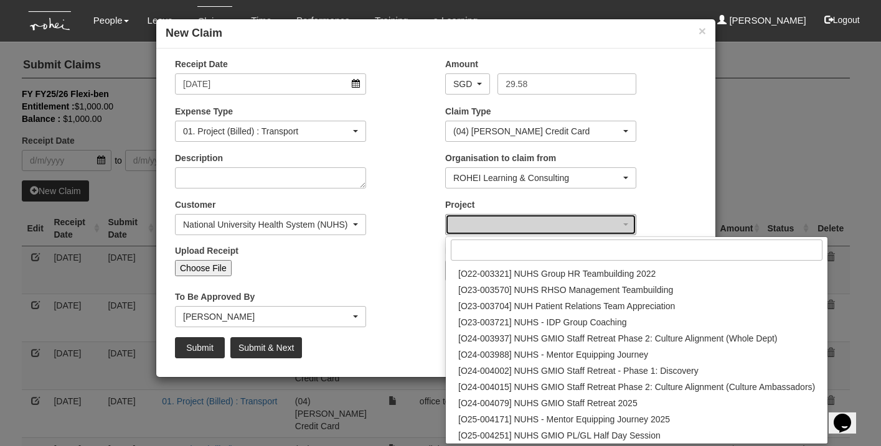
select select "2632"
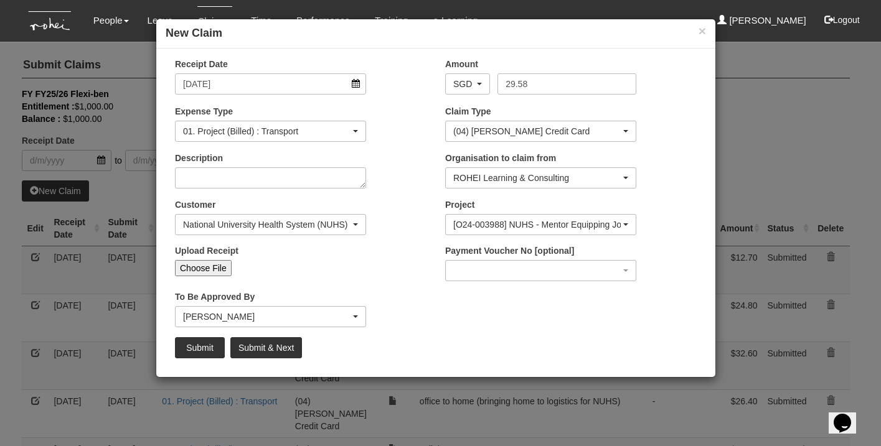
click at [187, 269] on input "Choose File" at bounding box center [203, 268] width 57 height 16
type input "C:\fakepath\Image_20251001_140717_564.png"
type input "Choose Another File"
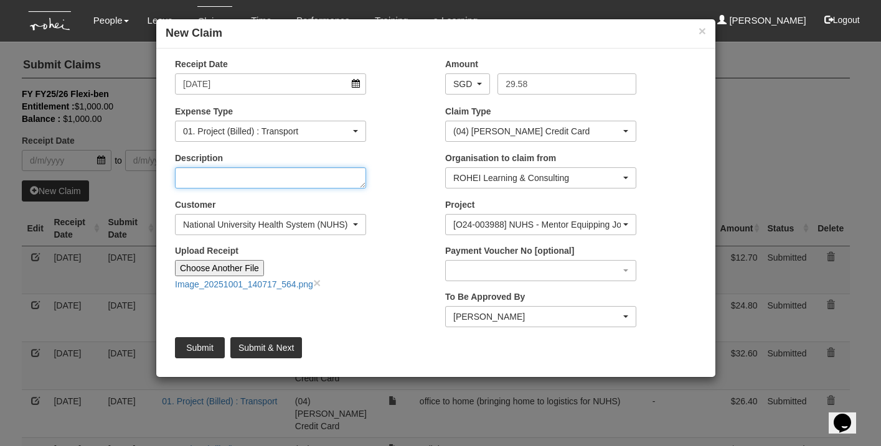
click at [322, 174] on textarea "Description" at bounding box center [270, 177] width 191 height 21
type textarea "nuhs to home (bring home logistics)"
click at [189, 343] on input "Submit" at bounding box center [200, 347] width 50 height 21
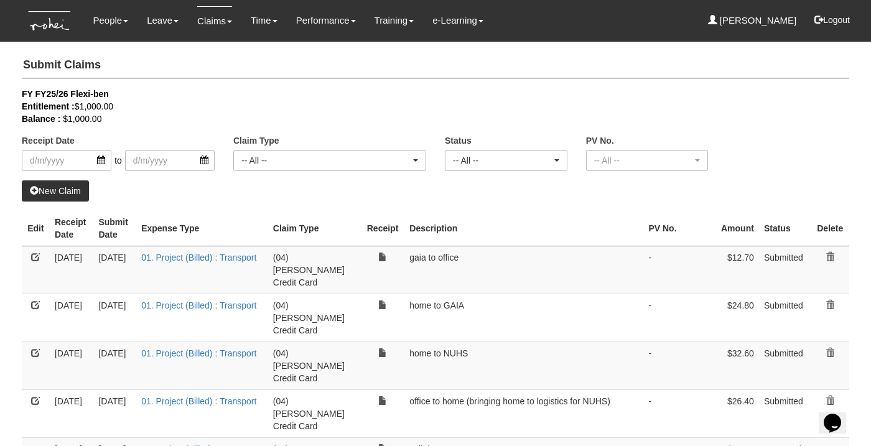
select select "50"
